Goal: Transaction & Acquisition: Purchase product/service

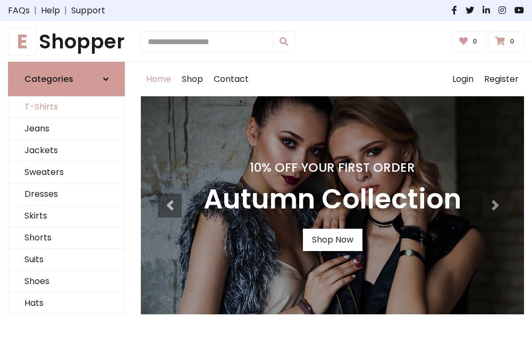
click at [66, 107] on link "T-Shirts" at bounding box center [67, 107] width 116 height 22
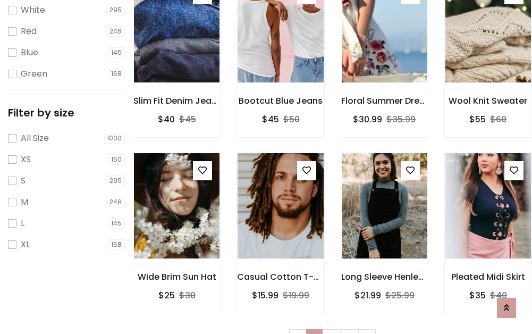
scroll to position [19, 0]
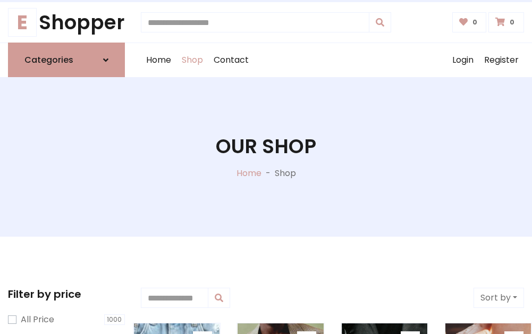
click at [266, 157] on h1 "Our Shop" at bounding box center [266, 146] width 101 height 23
click at [332, 60] on div "Home Shop Contact Log out Login Register" at bounding box center [332, 60] width 383 height 34
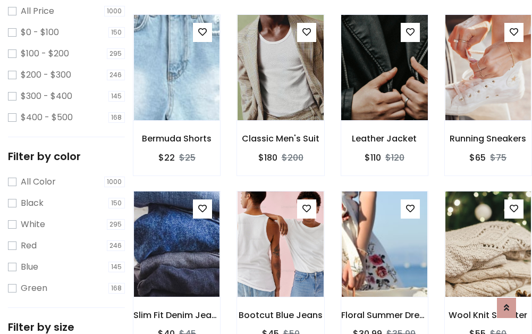
click at [385, 87] on img at bounding box center [384, 67] width 103 height 255
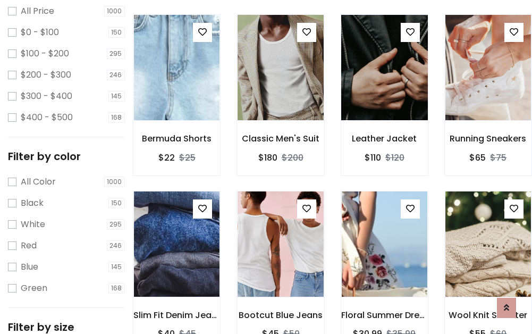
scroll to position [308, 0]
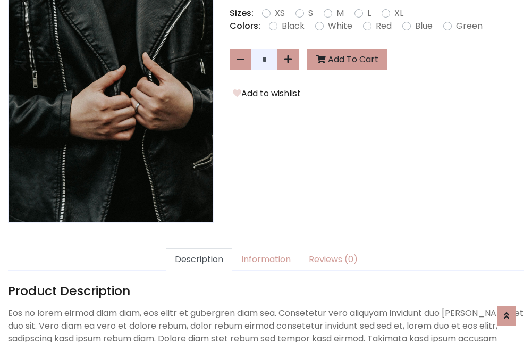
scroll to position [260, 0]
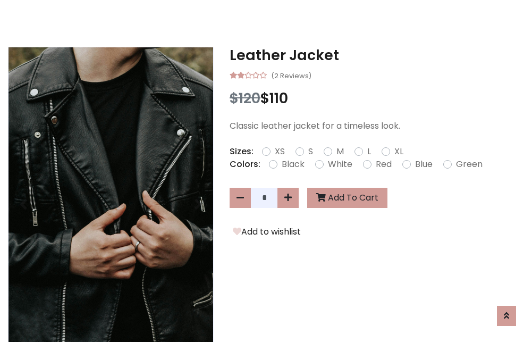
click at [377, 55] on h3 "Leather Jacket" at bounding box center [377, 55] width 295 height 17
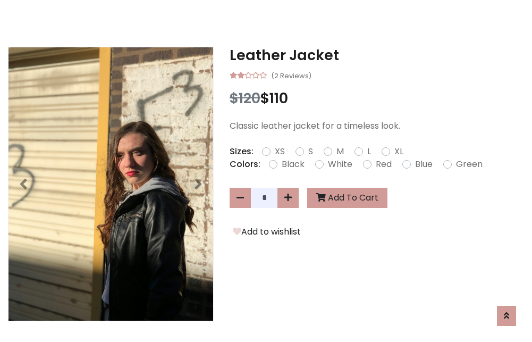
click at [377, 55] on h3 "Leather Jacket" at bounding box center [377, 55] width 295 height 17
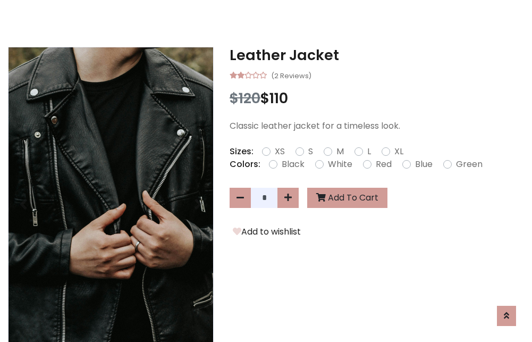
click at [377, 55] on h3 "Leather Jacket" at bounding box center [377, 55] width 295 height 17
